Goal: Learn about a topic

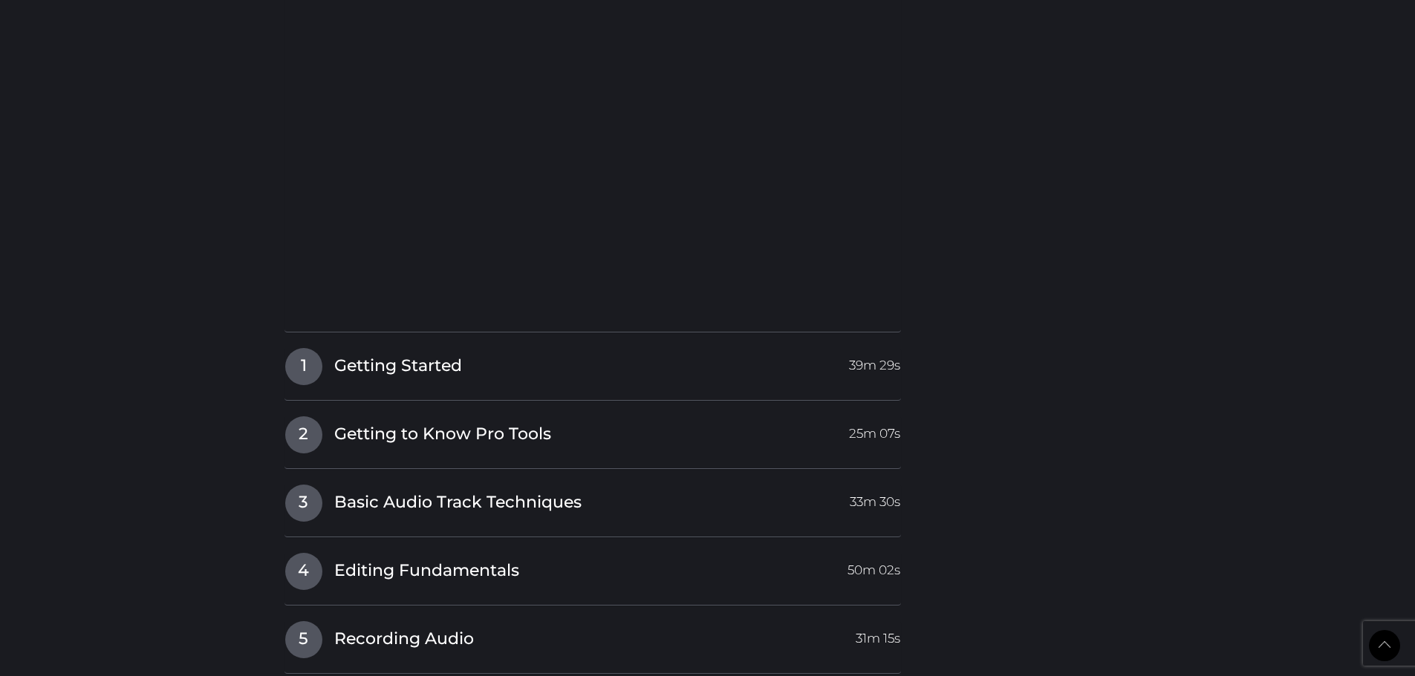
scroll to position [2153, 0]
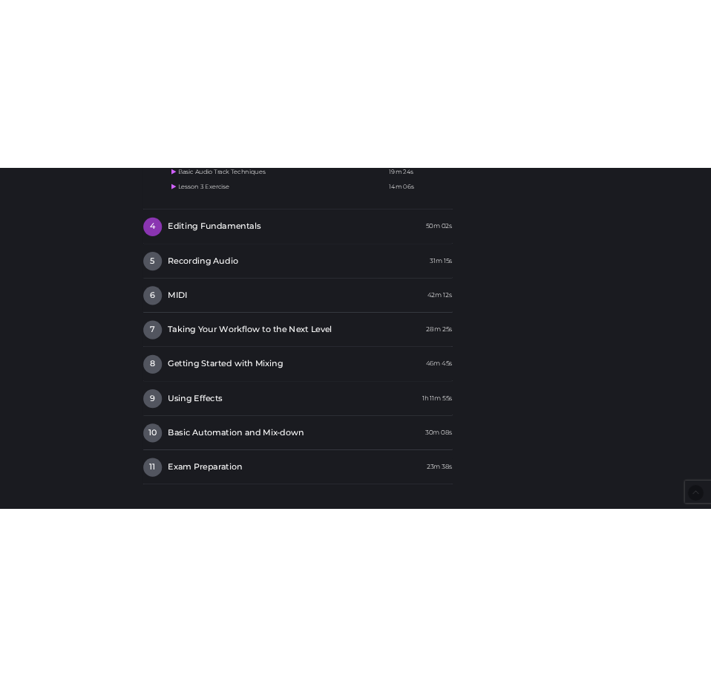
scroll to position [2005, 0]
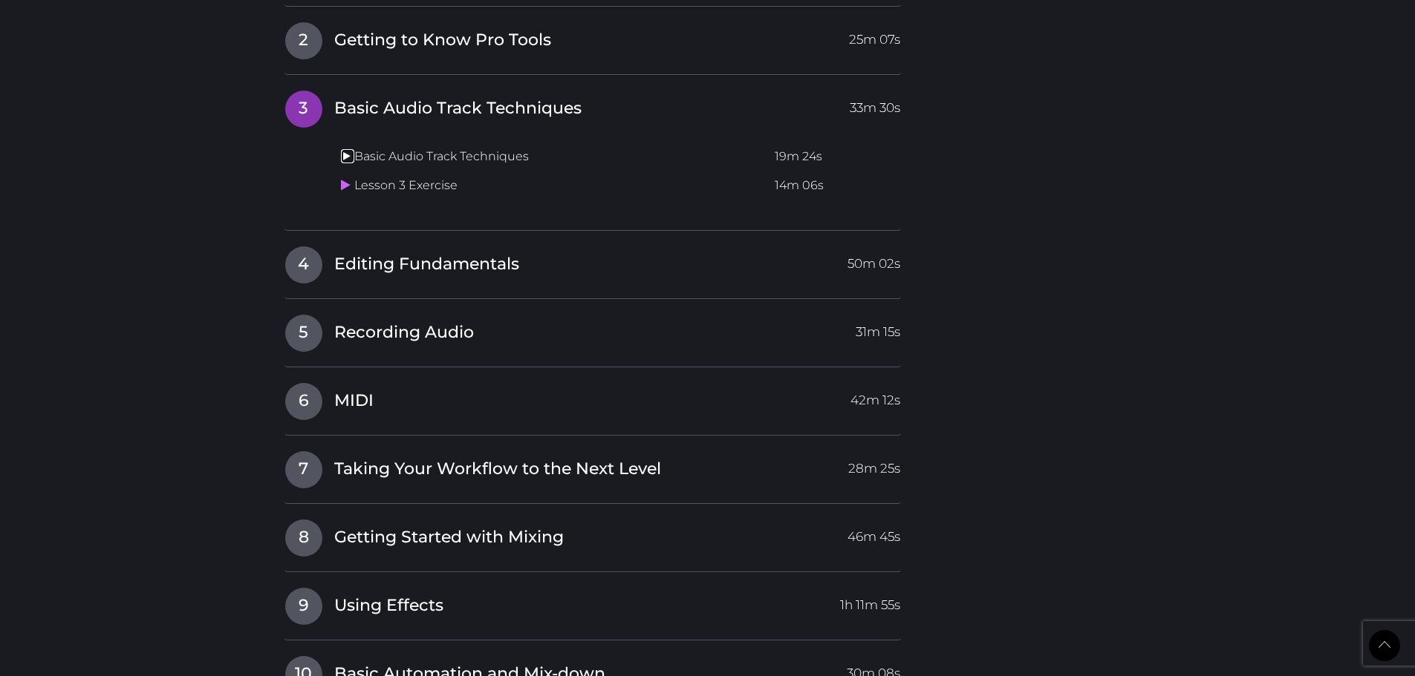
click at [348, 150] on icon at bounding box center [346, 156] width 10 height 12
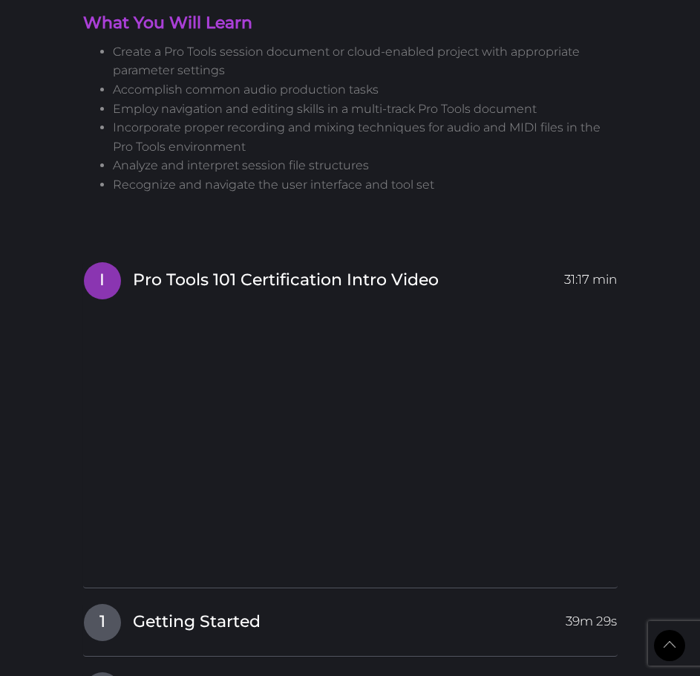
scroll to position [2228, 0]
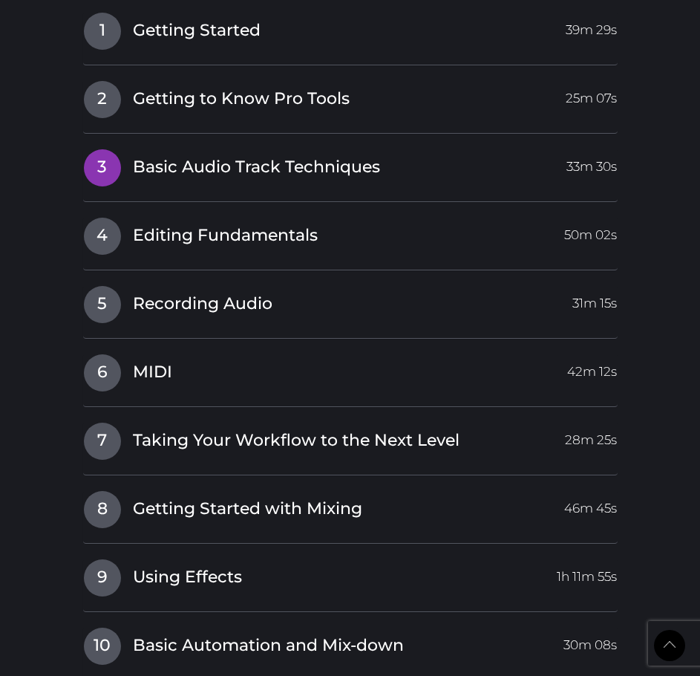
click at [250, 164] on span "Basic Audio Track Techniques" at bounding box center [256, 167] width 247 height 23
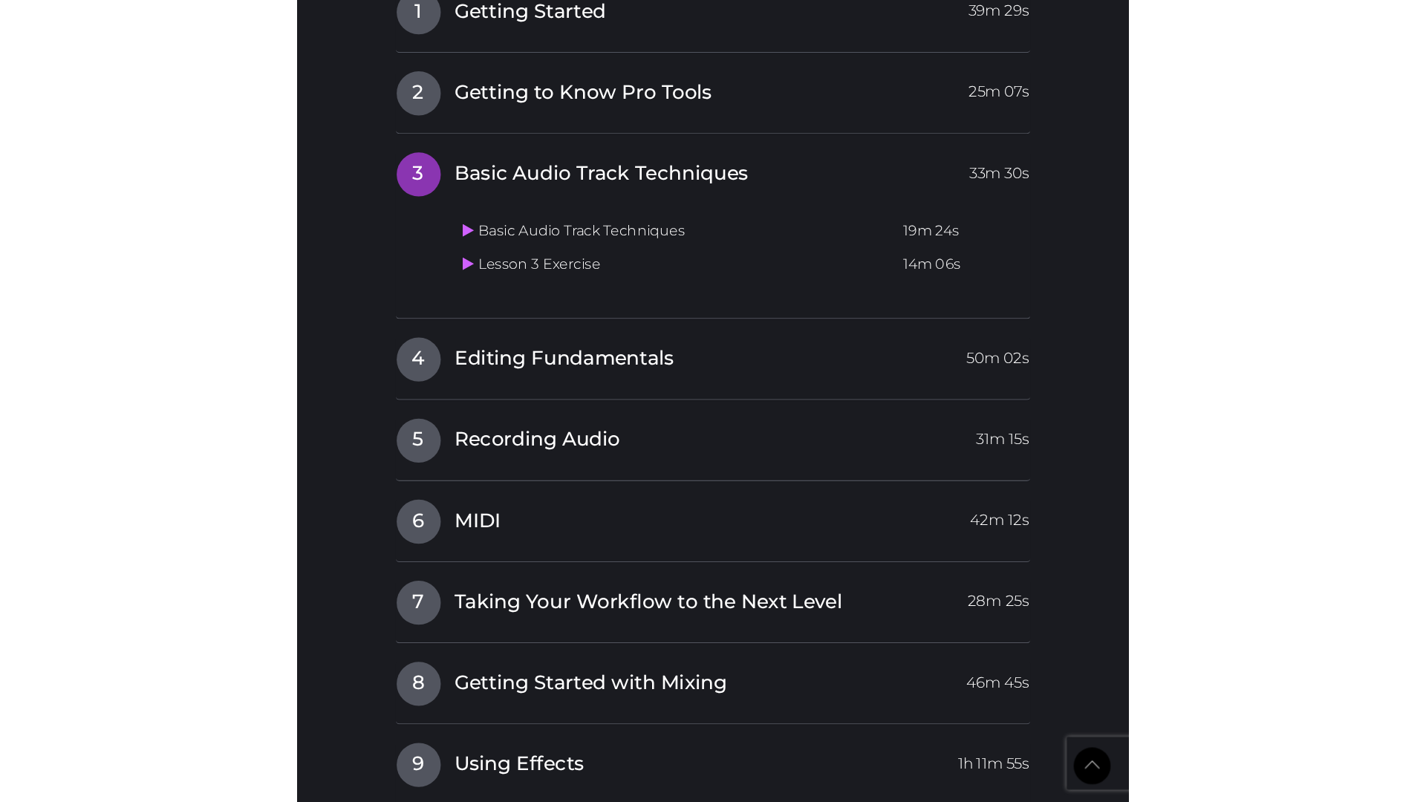
scroll to position [1954, 0]
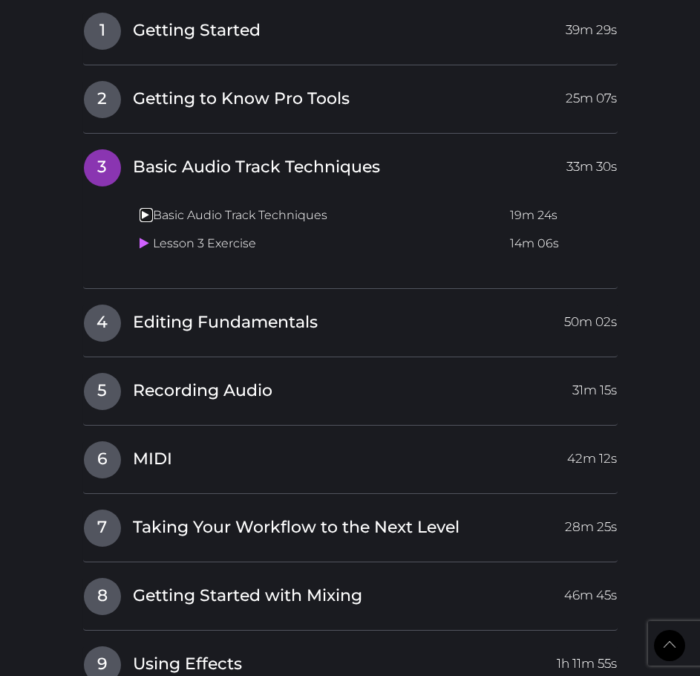
click at [140, 217] on icon at bounding box center [145, 215] width 10 height 12
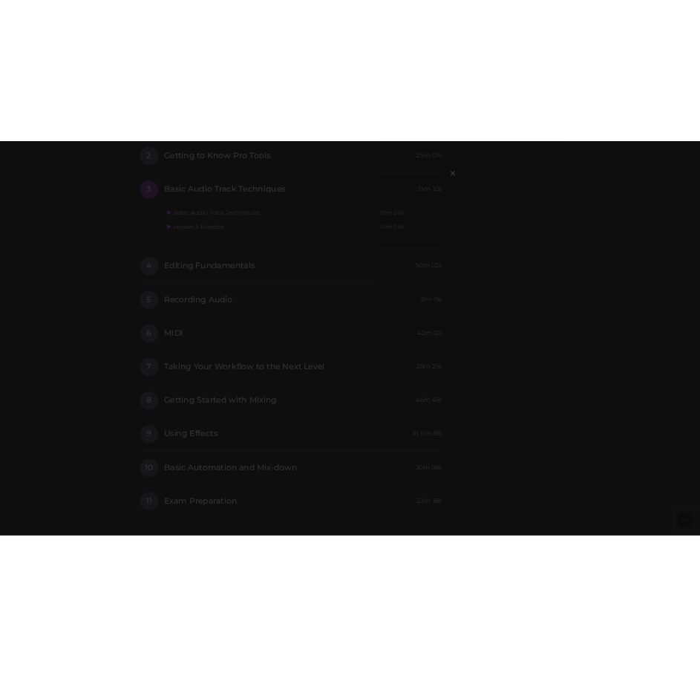
scroll to position [2021, 0]
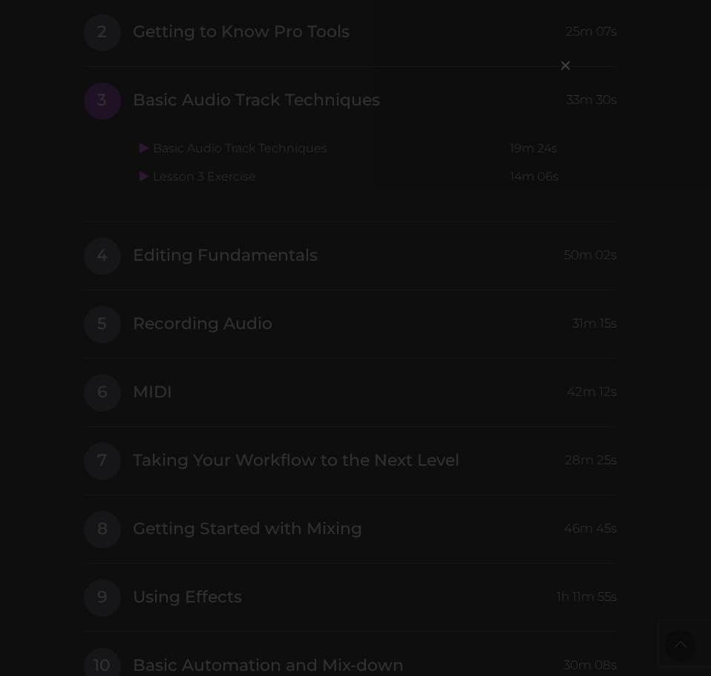
click at [619, 198] on div "×" at bounding box center [355, 338] width 711 height 676
